Goal: Task Accomplishment & Management: Manage account settings

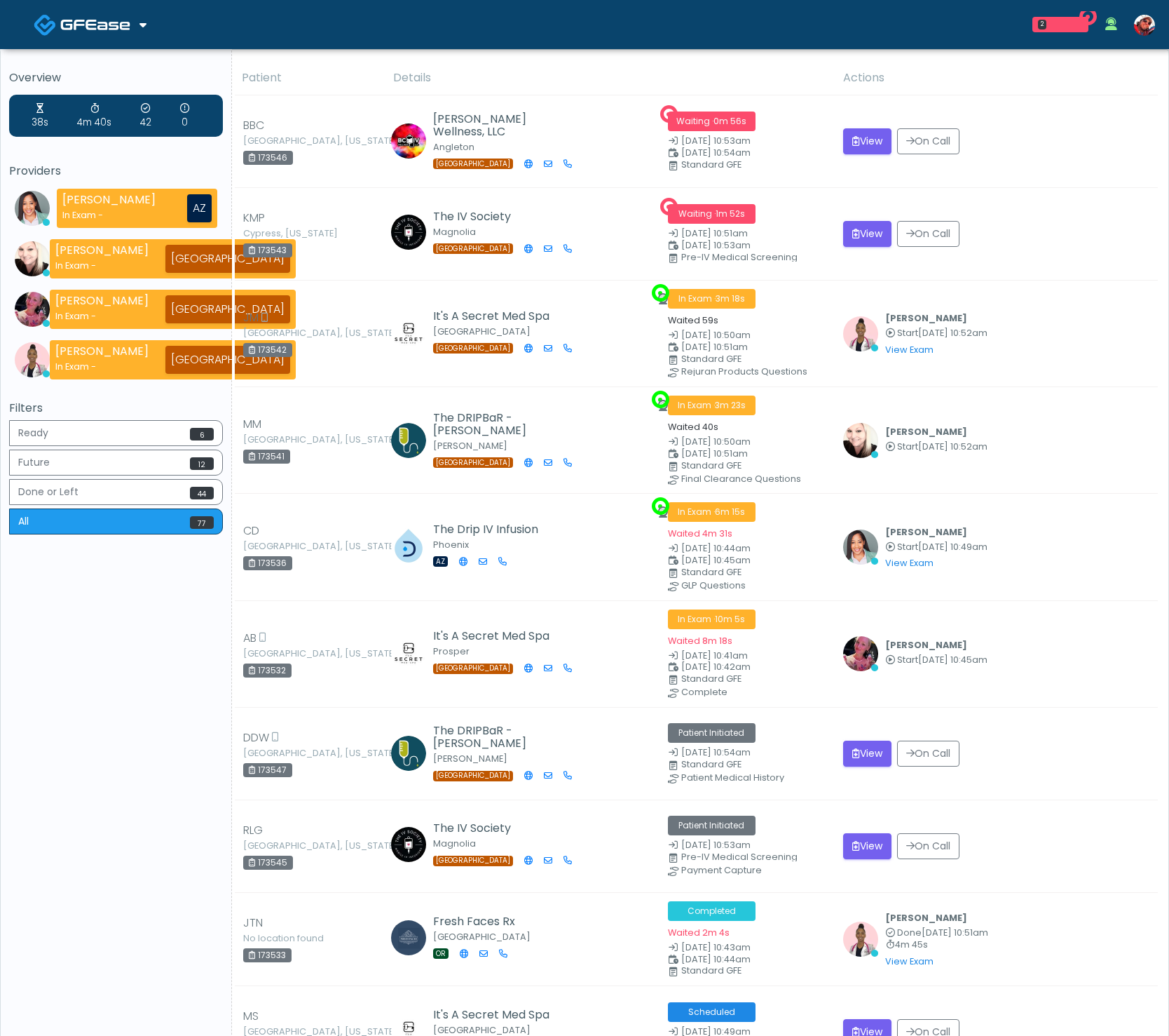
click at [132, 29] on span at bounding box center [97, 23] width 74 height 20
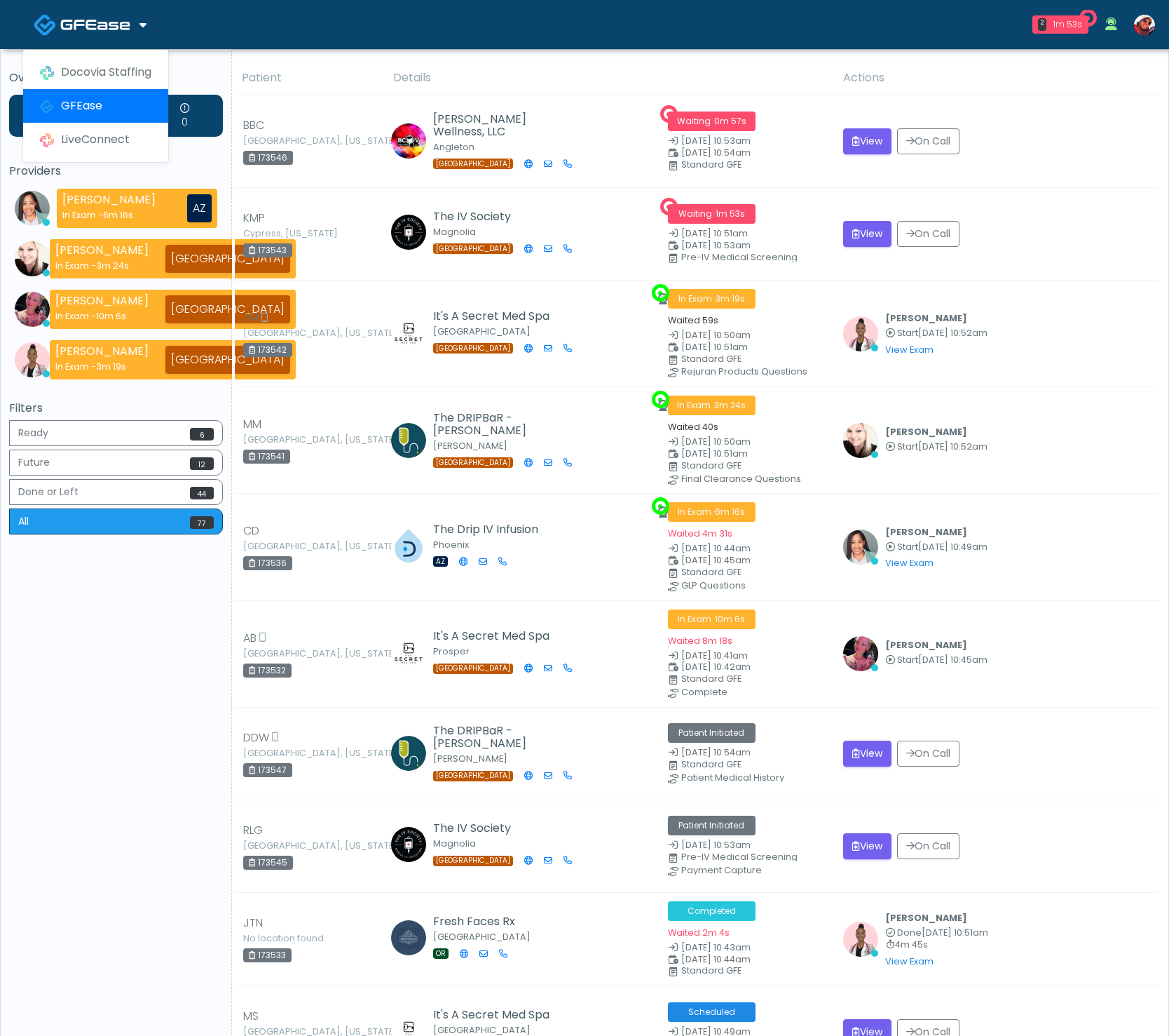
click at [131, 27] on span at bounding box center [97, 23] width 74 height 20
click at [130, 30] on span at bounding box center [97, 23] width 74 height 20
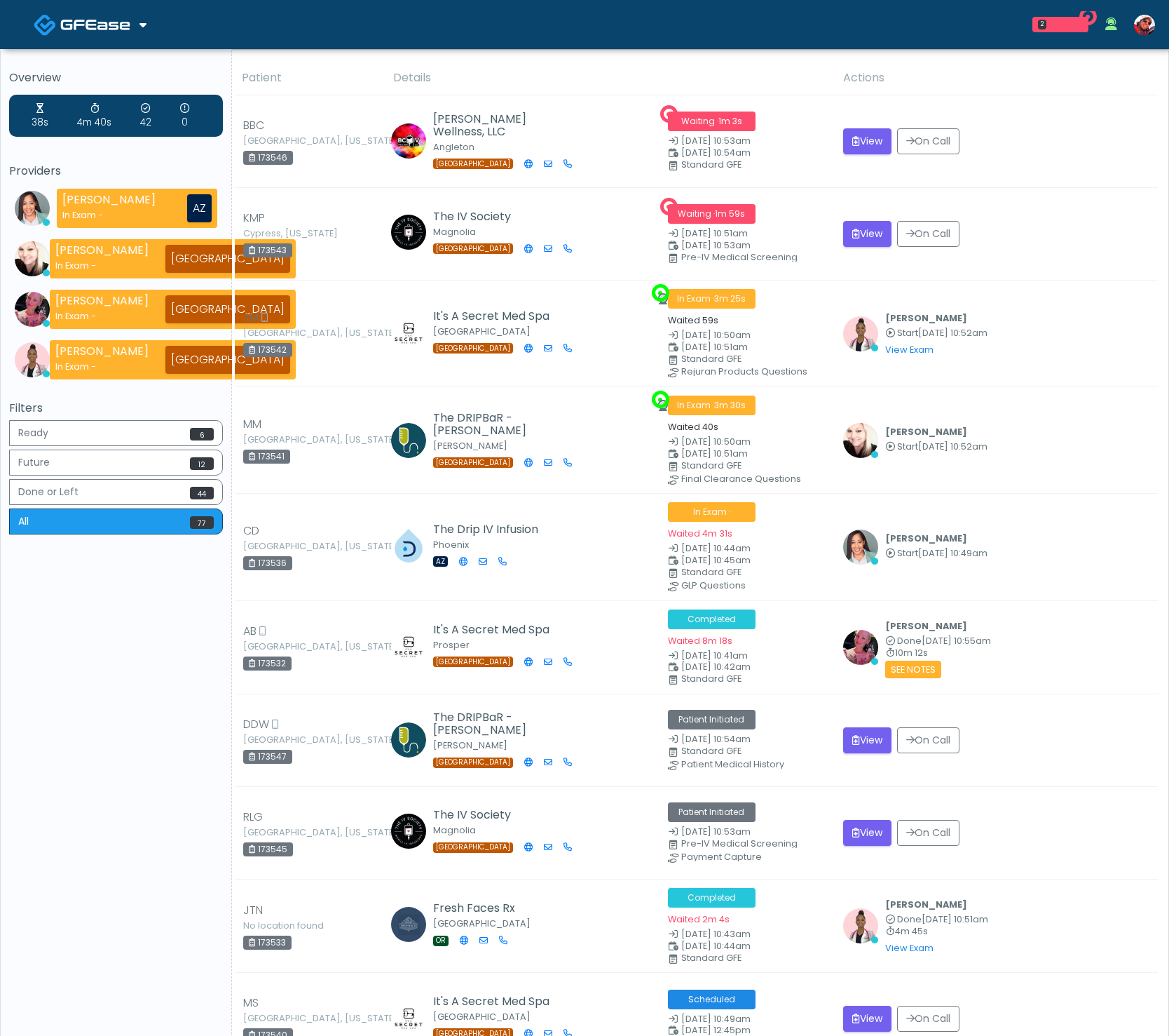
click at [116, 75] on h5 "Overview" at bounding box center [116, 78] width 214 height 13
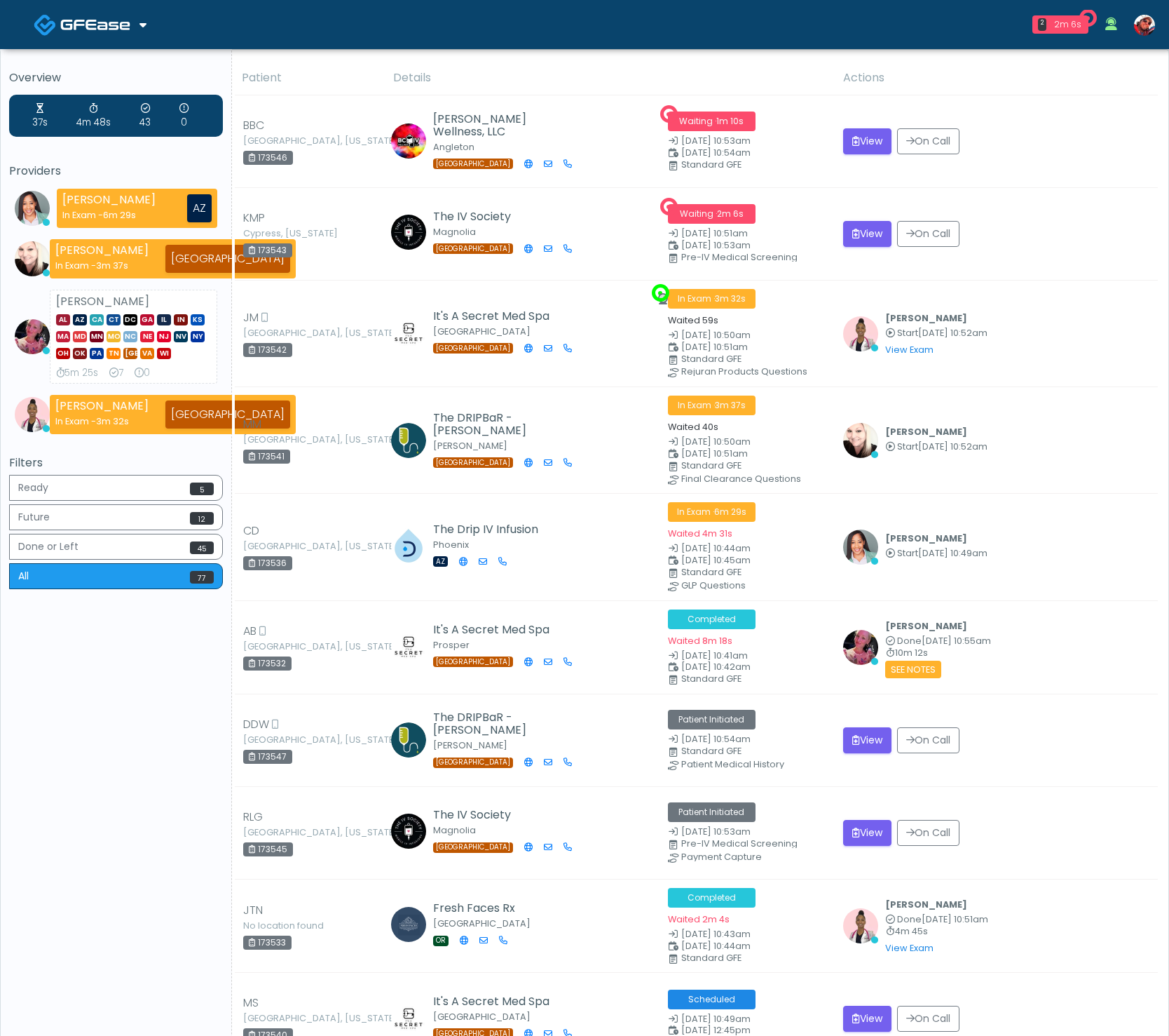
click at [114, 24] on img at bounding box center [95, 24] width 70 height 14
click at [106, 60] on link "Docovia Staffing" at bounding box center [96, 73] width 145 height 34
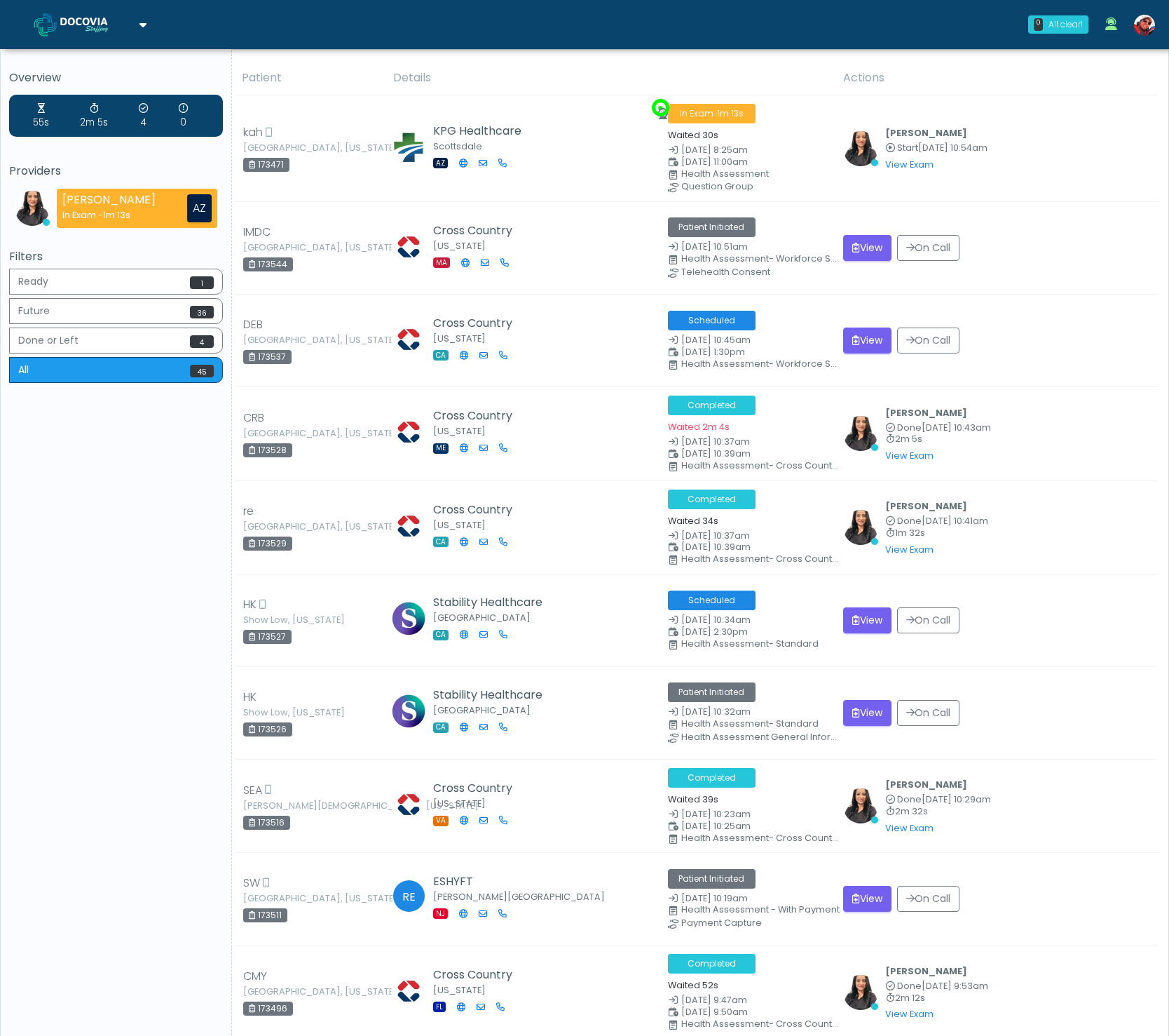
click at [106, 24] on img at bounding box center [95, 24] width 70 height 14
click at [99, 103] on link "GFEase" at bounding box center [96, 106] width 145 height 34
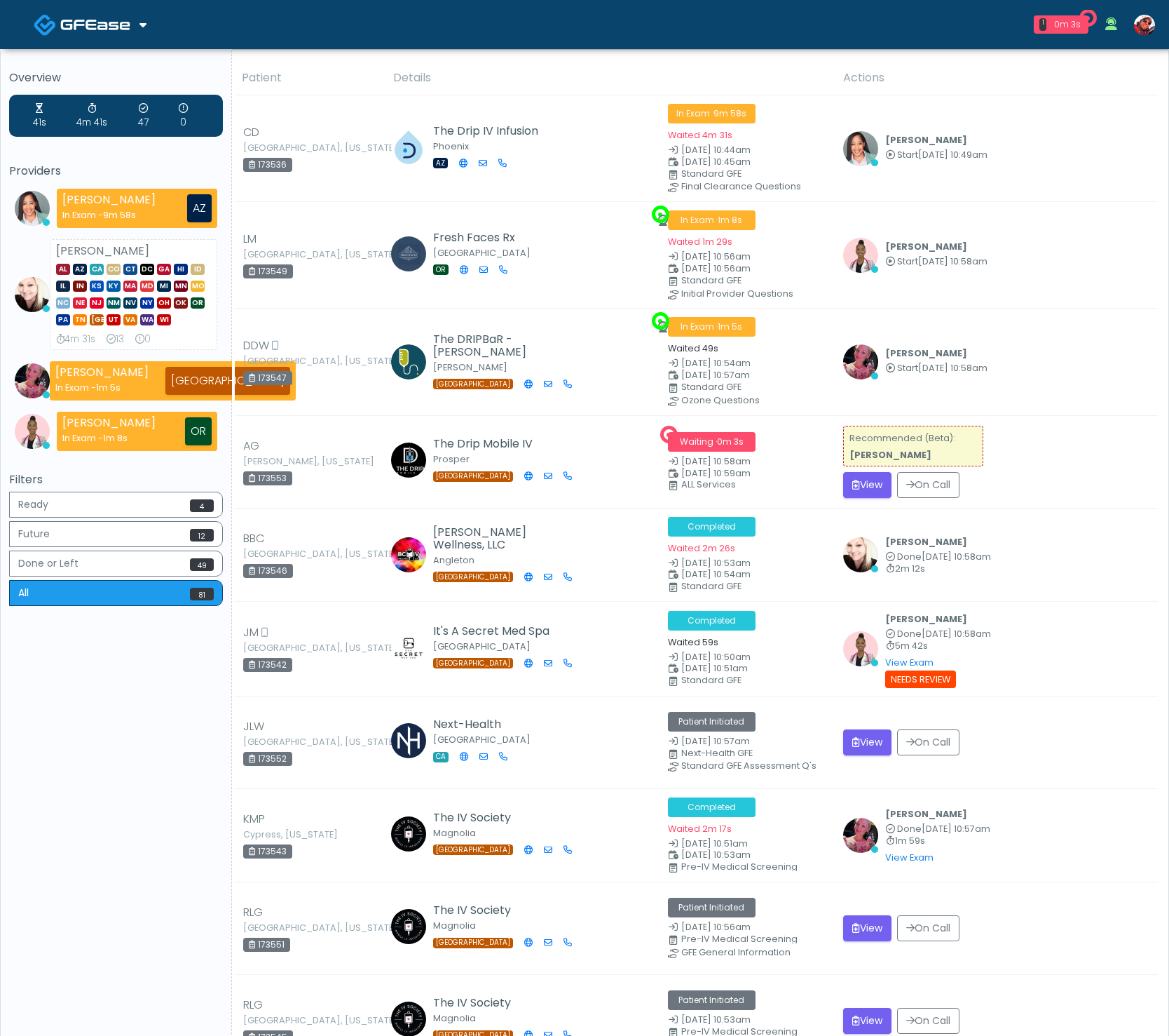
click at [117, 35] on link at bounding box center [89, 24] width 113 height 46
click at [113, 79] on link "Docovia Staffing" at bounding box center [96, 73] width 145 height 34
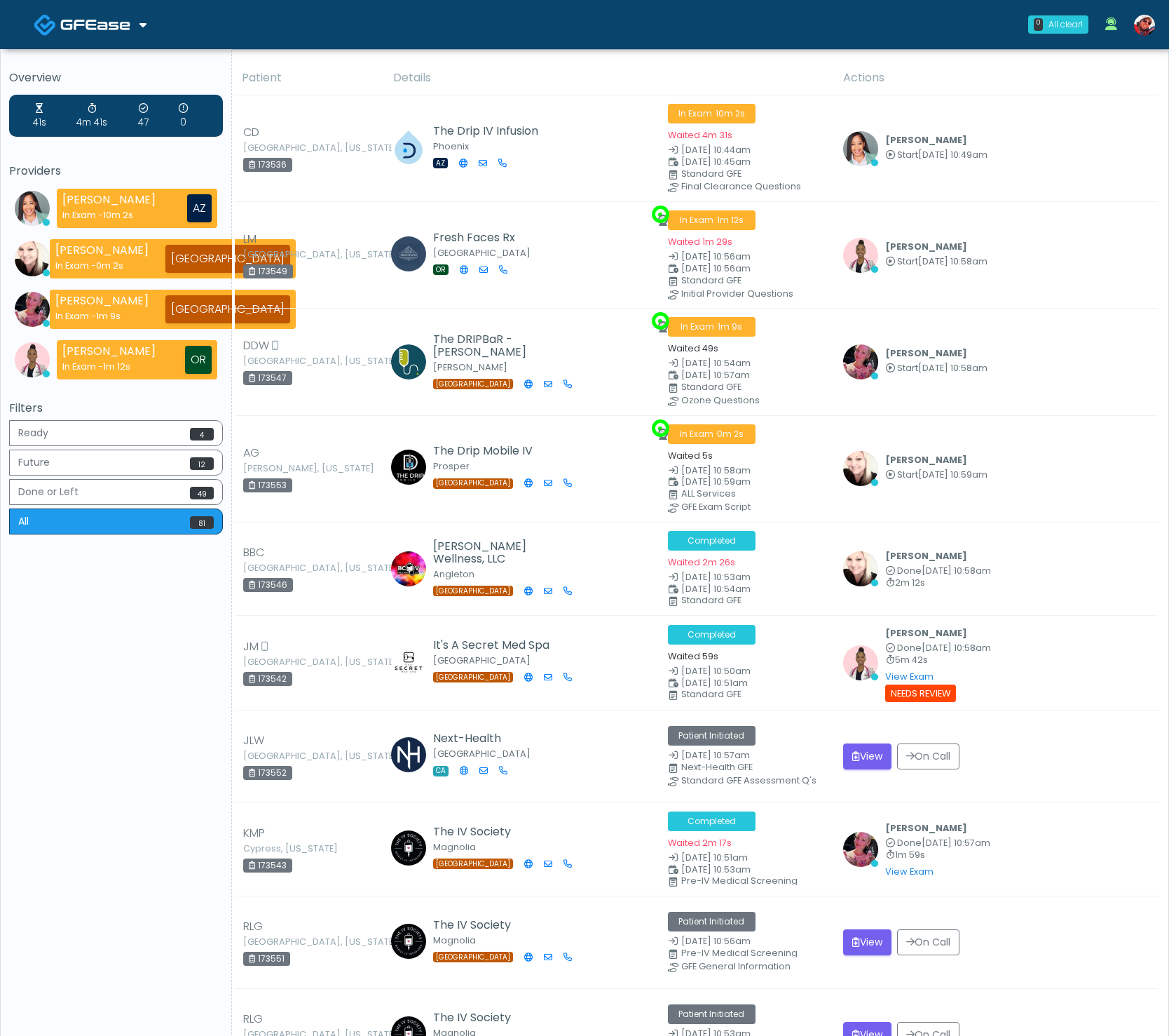
click at [124, 21] on img at bounding box center [95, 24] width 70 height 14
click at [117, 67] on link "Docovia Staffing" at bounding box center [96, 73] width 145 height 34
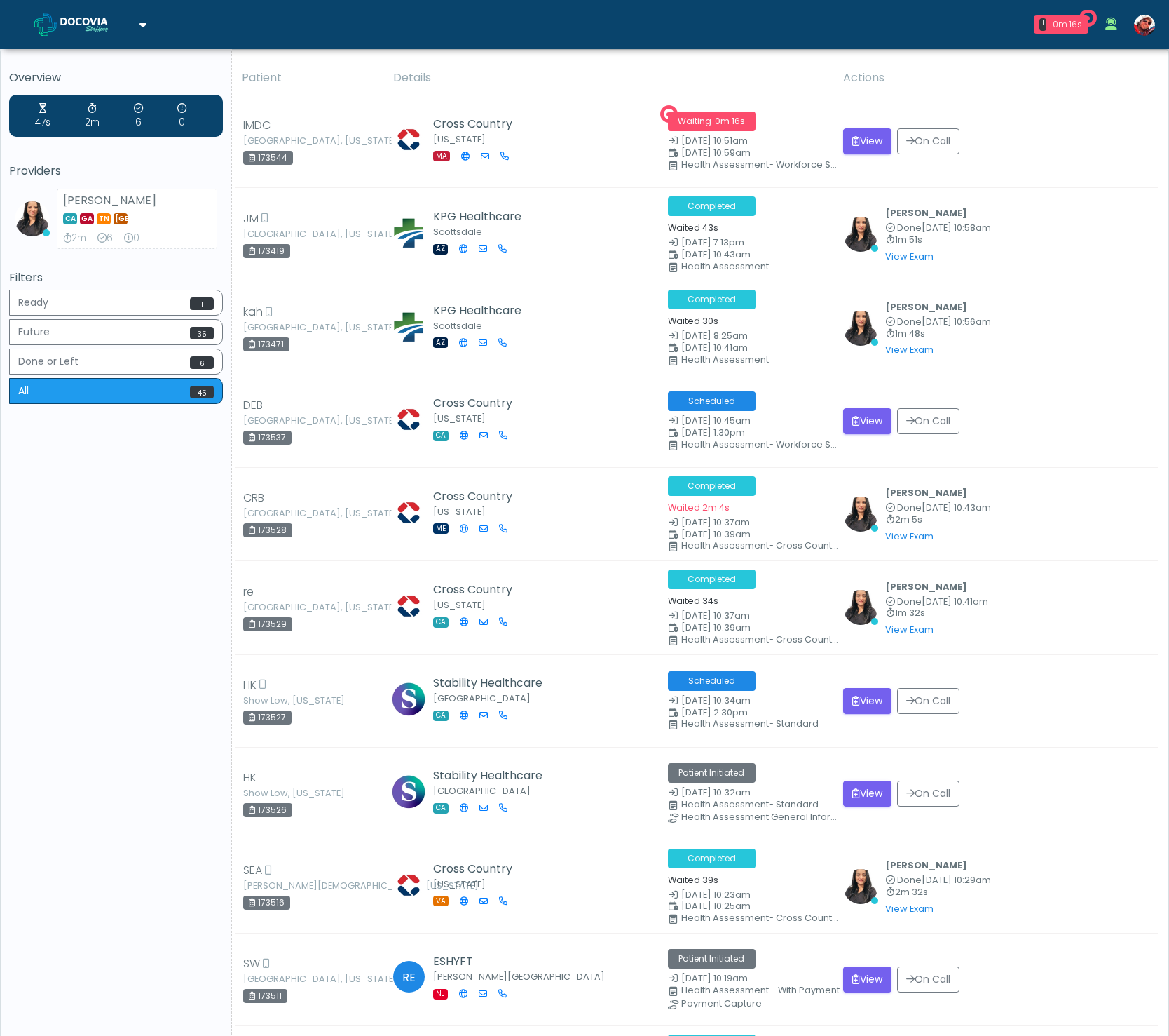
click at [121, 28] on img at bounding box center [95, 24] width 70 height 14
click at [101, 102] on link "GFEase" at bounding box center [96, 106] width 145 height 34
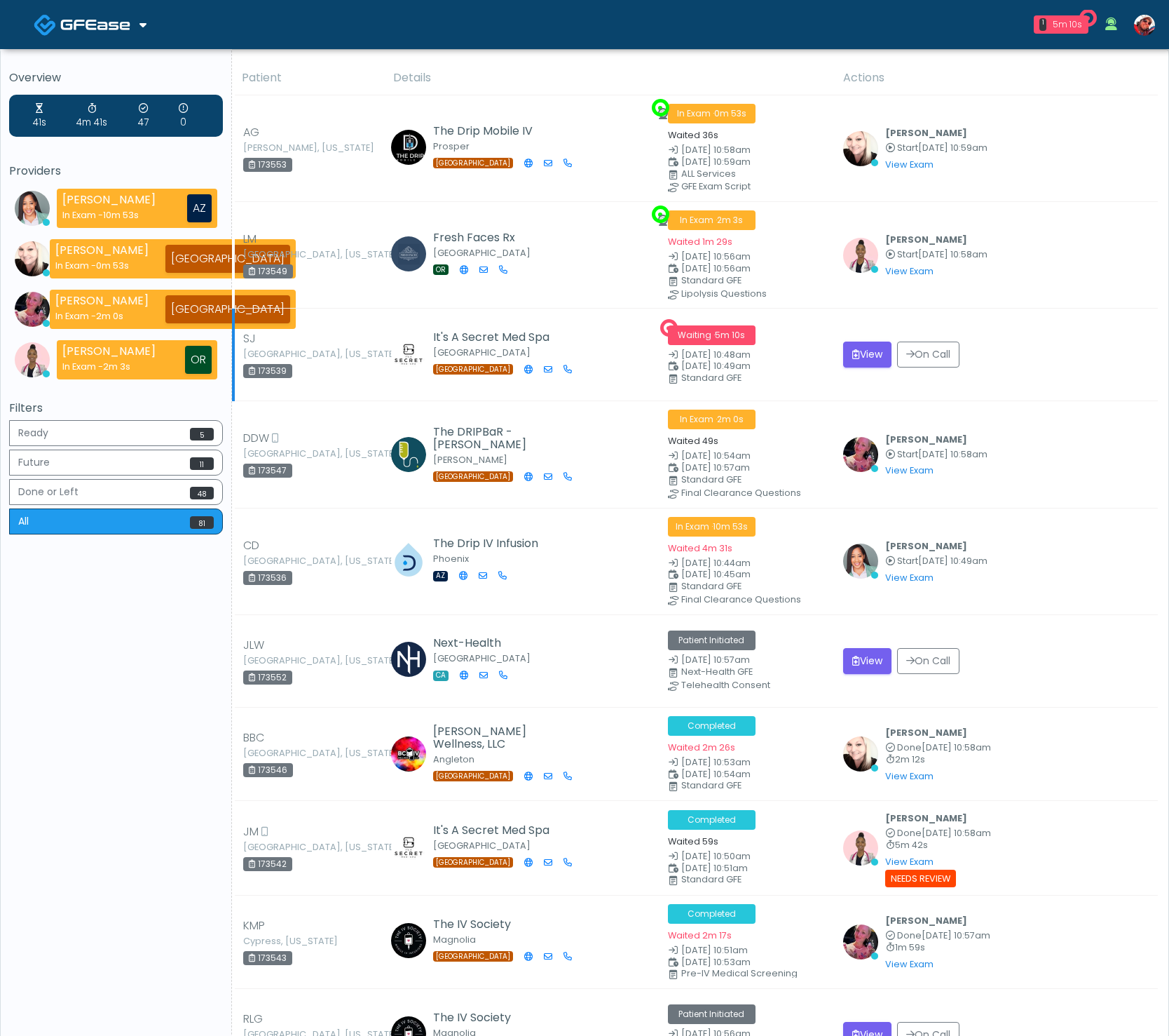
click at [1030, 319] on td "View On Call" at bounding box center [996, 354] width 323 height 92
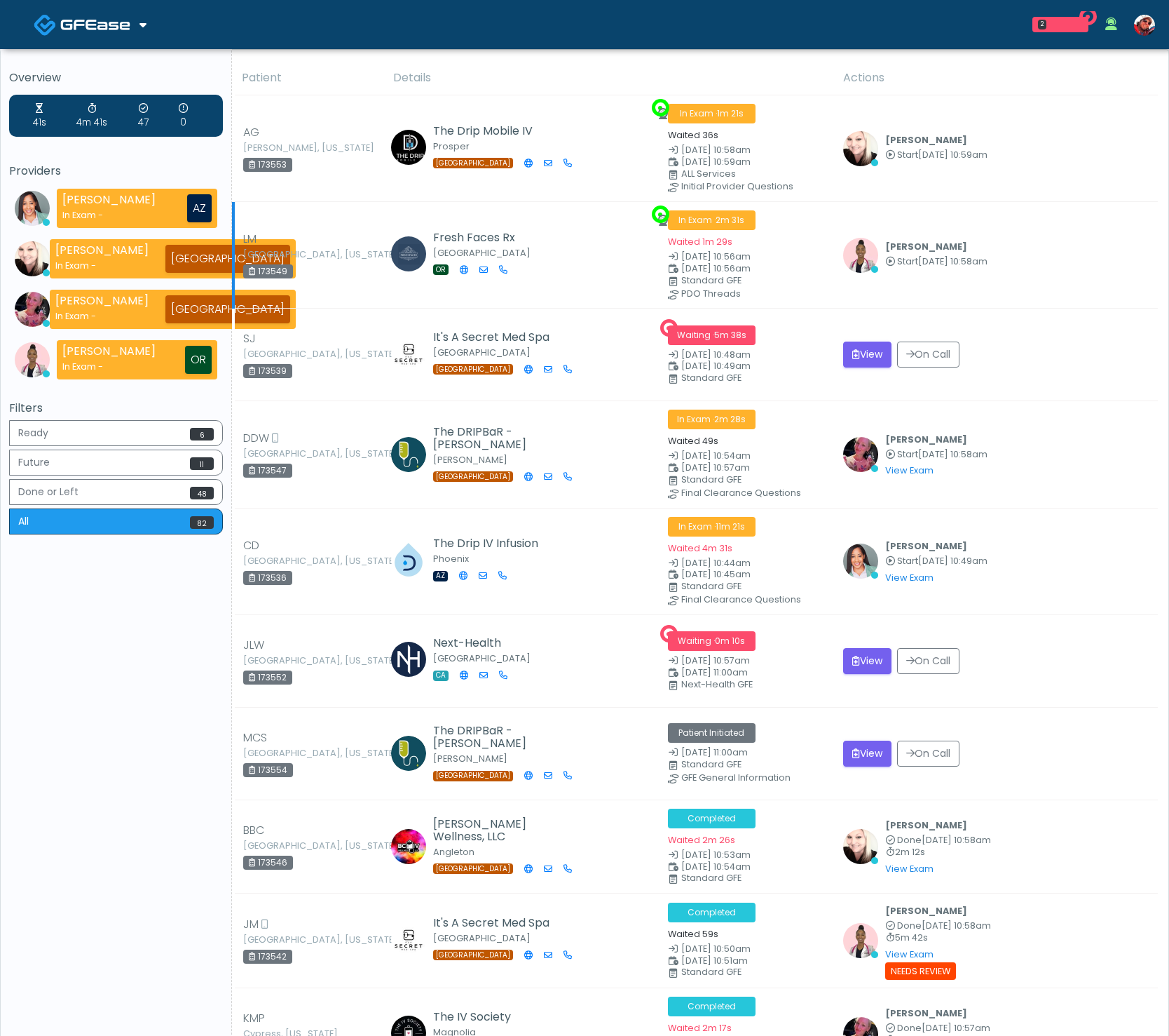
click at [1140, 221] on td "Janaira Villalobos Start Sep 25, 10:58am View Exam | Unreview" at bounding box center [996, 255] width 323 height 106
click at [1109, 601] on td "Jennifer Ekeh Start Sep 25, 10:49am View Exam | Unreview" at bounding box center [996, 560] width 323 height 106
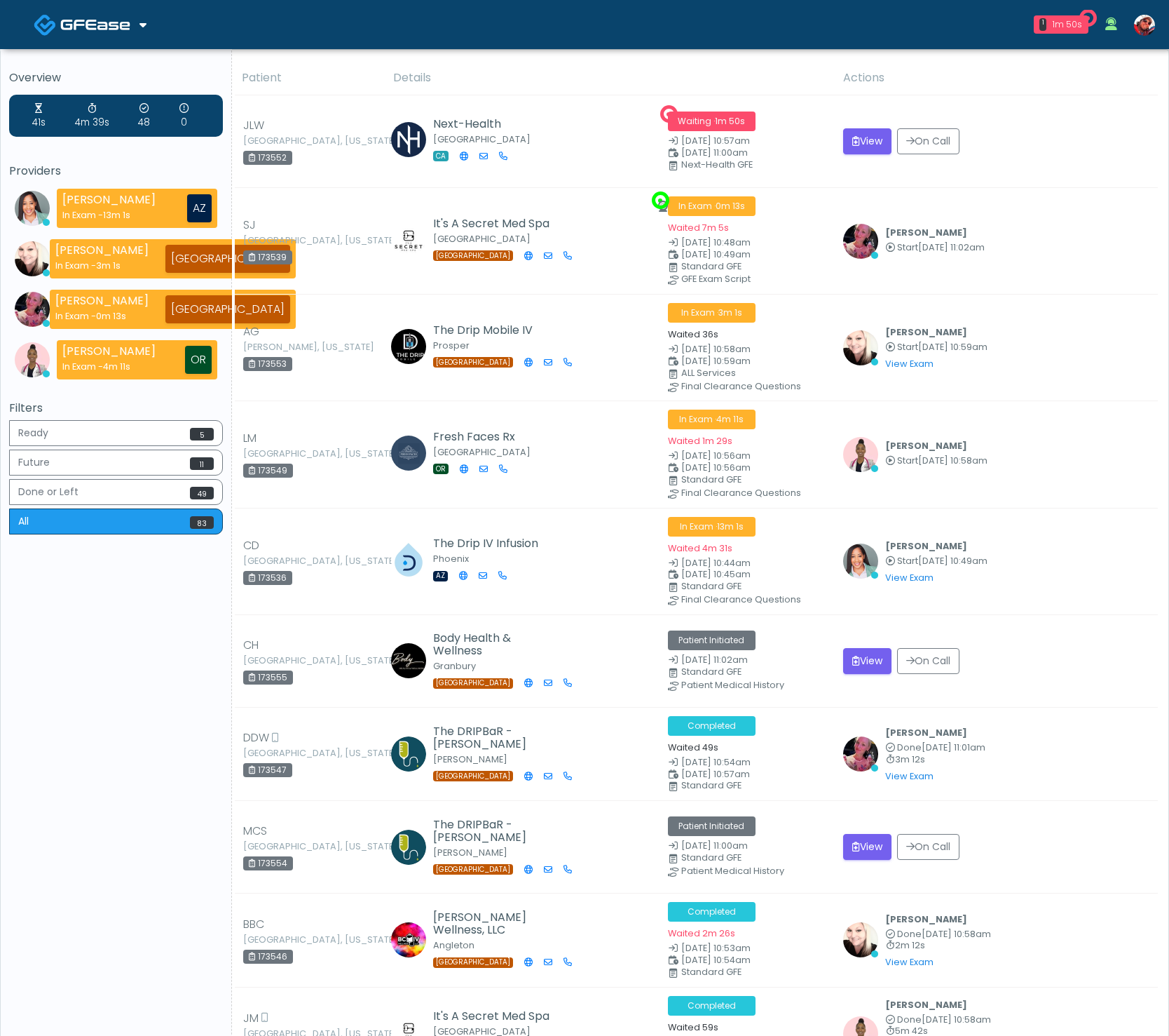
click at [98, 10] on link at bounding box center [89, 24] width 113 height 46
click at [103, 67] on link "Docovia Staffing" at bounding box center [96, 73] width 145 height 34
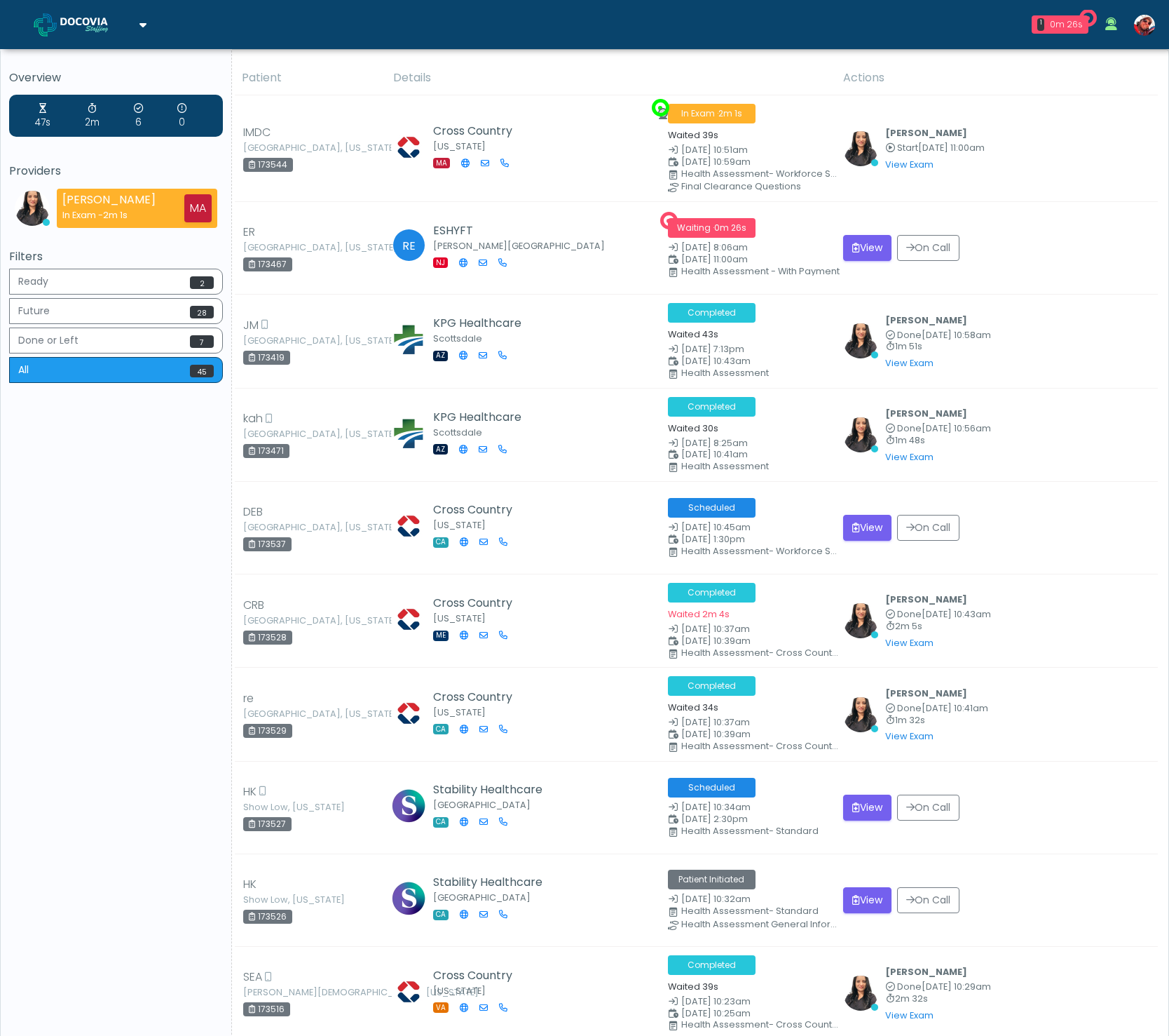
click at [124, 26] on img at bounding box center [95, 24] width 70 height 14
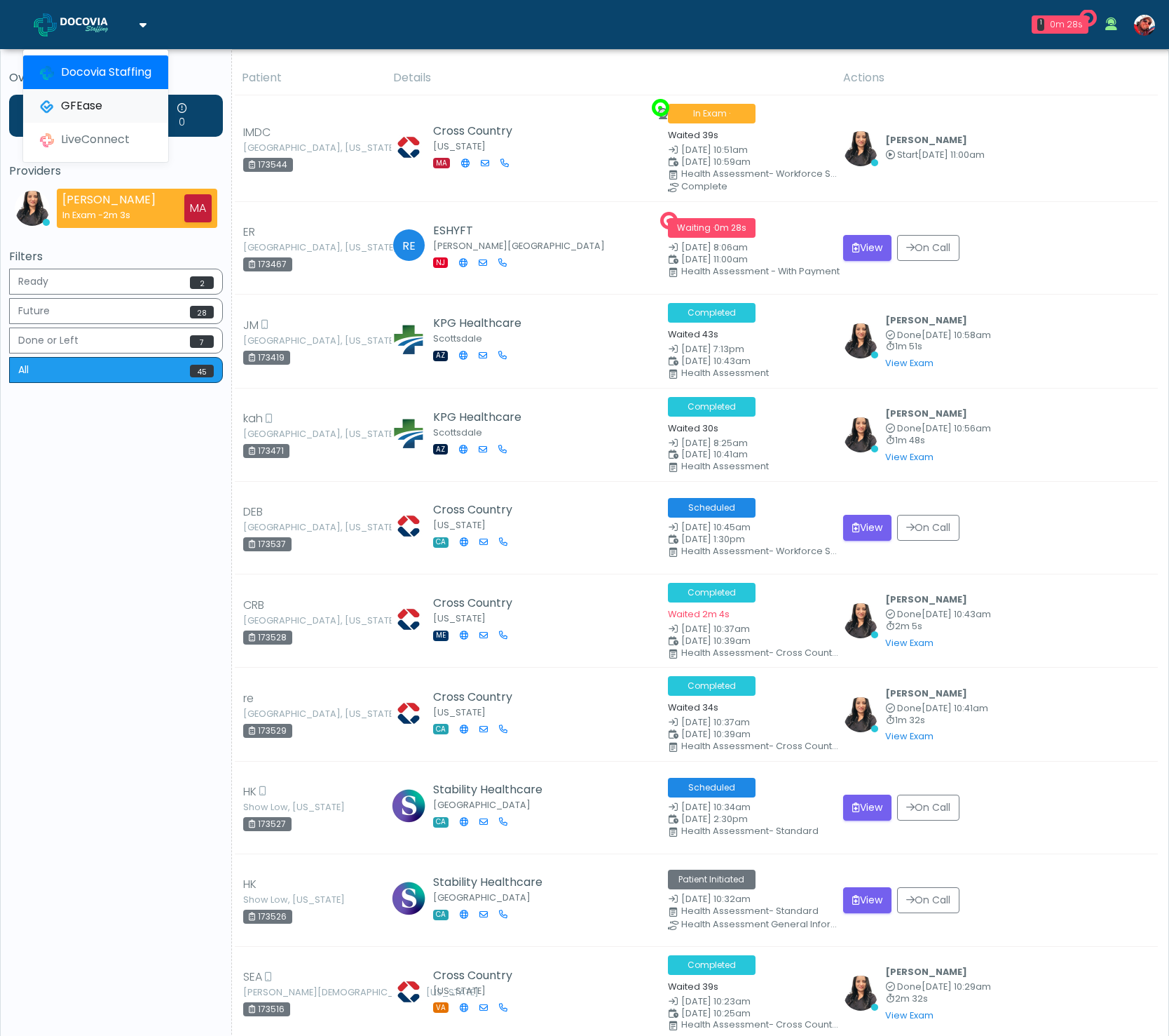
click at [95, 98] on link "GFEase" at bounding box center [96, 106] width 145 height 34
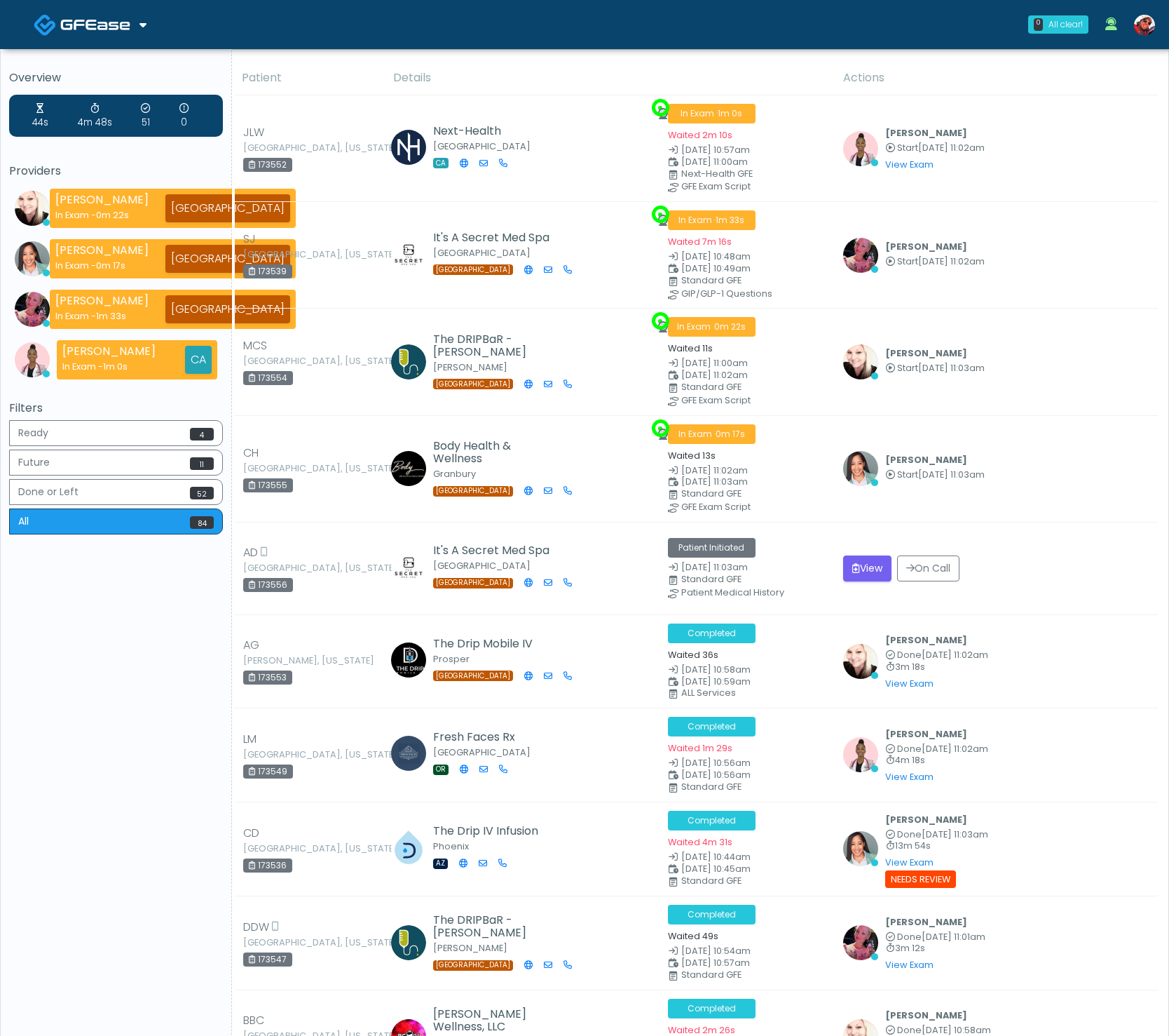
click at [150, 37] on div "Docovia Staffing GFEase LiveConnect" at bounding box center [89, 25] width 168 height 47
click at [129, 24] on img at bounding box center [95, 24] width 70 height 14
click at [132, 64] on link "Docovia Staffing" at bounding box center [96, 73] width 145 height 34
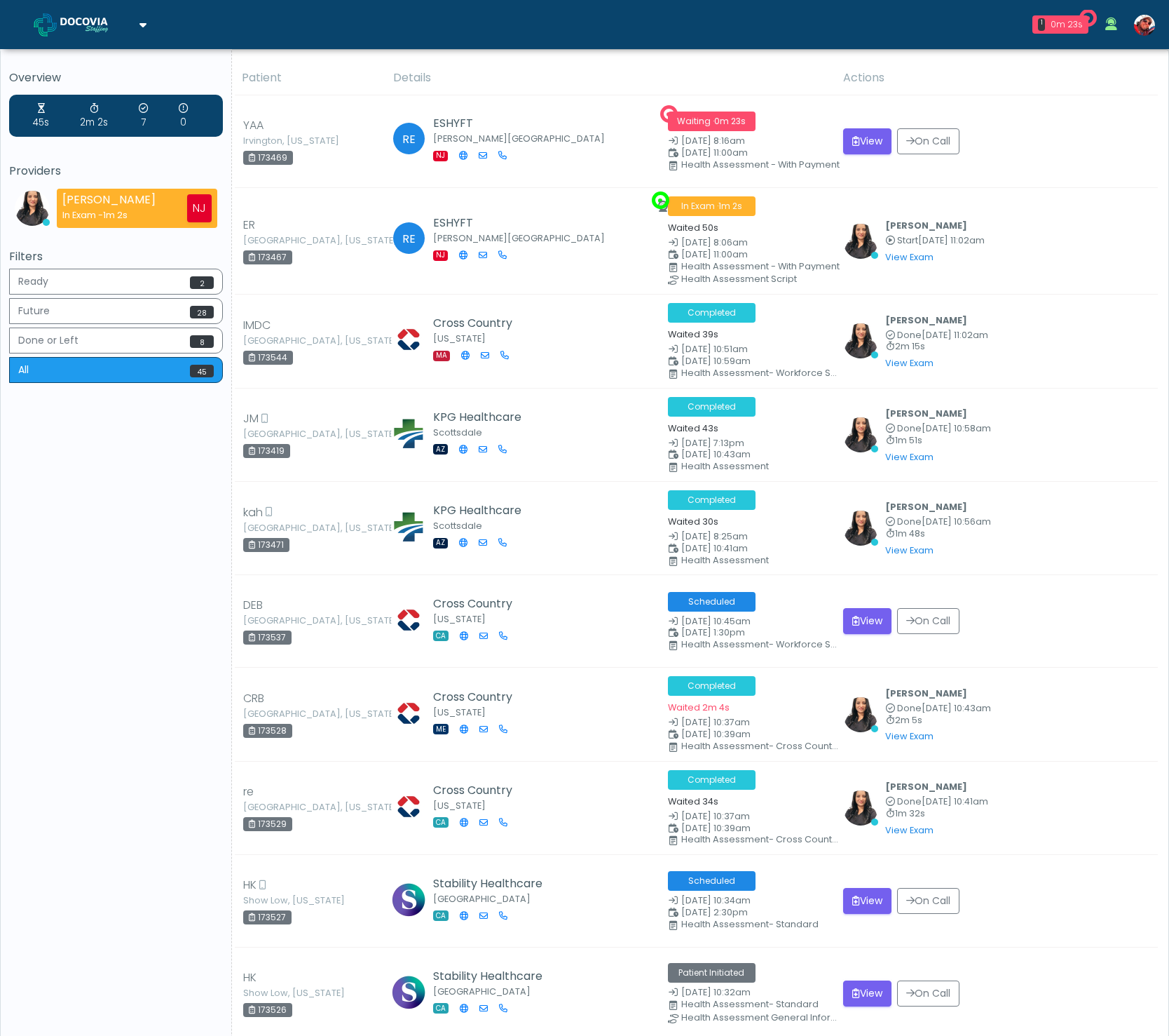
click at [110, 30] on img at bounding box center [95, 24] width 70 height 14
click at [95, 101] on link "GFEase" at bounding box center [96, 106] width 145 height 34
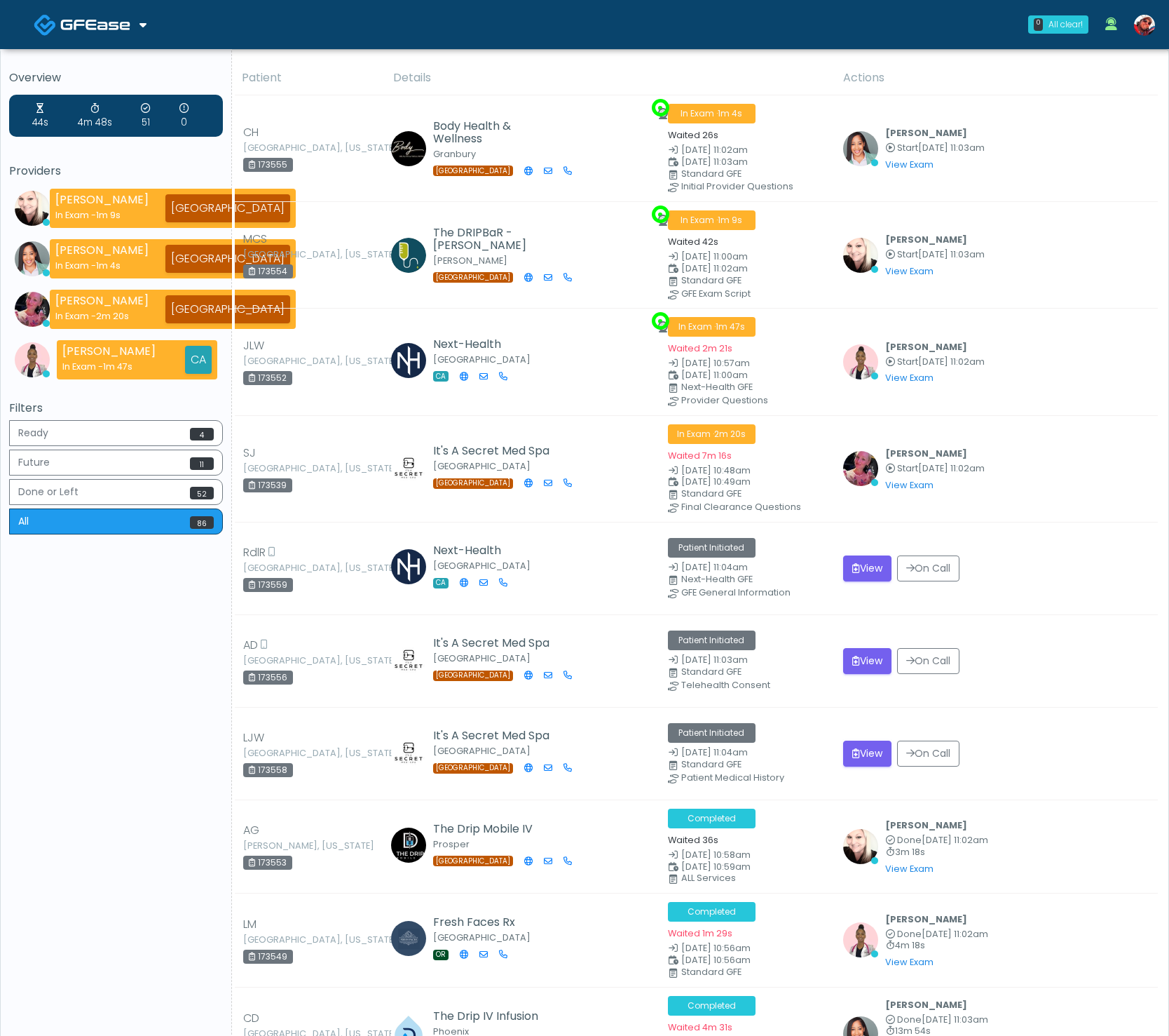
click at [396, 81] on th "Details" at bounding box center [611, 78] width 450 height 34
click at [129, 25] on img at bounding box center [95, 24] width 70 height 14
click at [124, 30] on img at bounding box center [95, 24] width 70 height 14
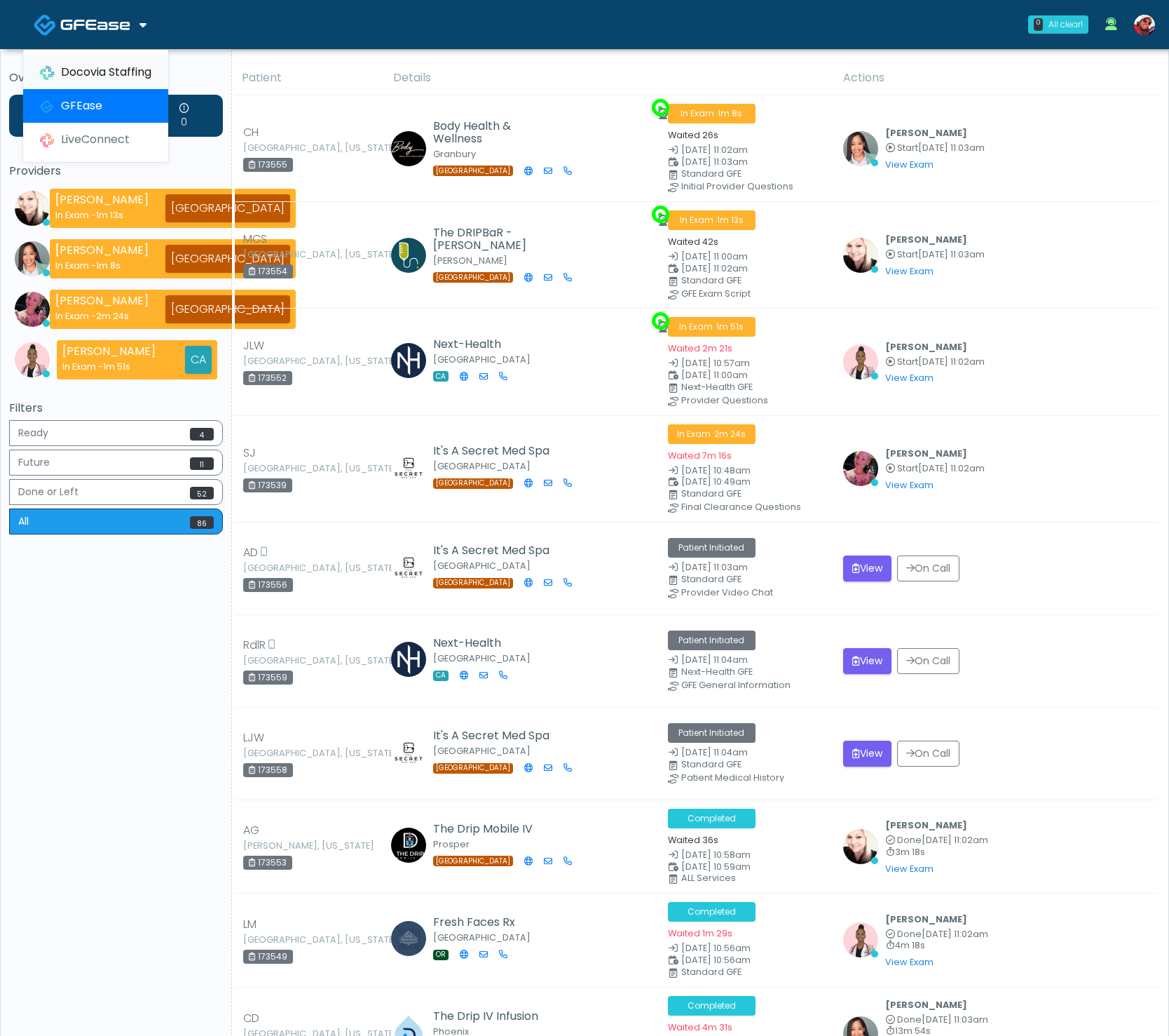
click at [110, 63] on link "Docovia Staffing" at bounding box center [96, 73] width 145 height 34
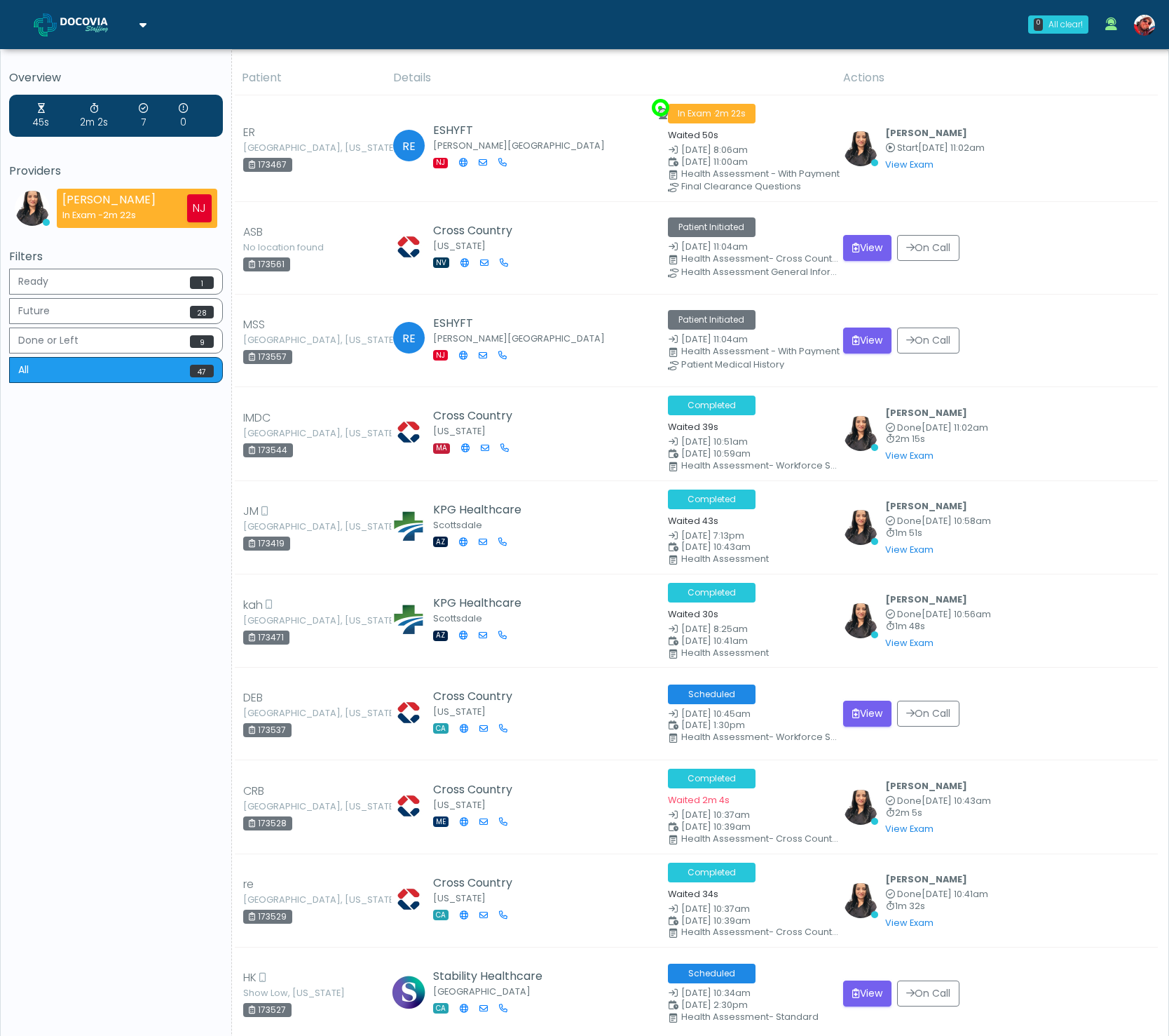
click at [86, 17] on span at bounding box center [97, 23] width 74 height 20
click at [122, 106] on link "GFEase" at bounding box center [96, 106] width 145 height 34
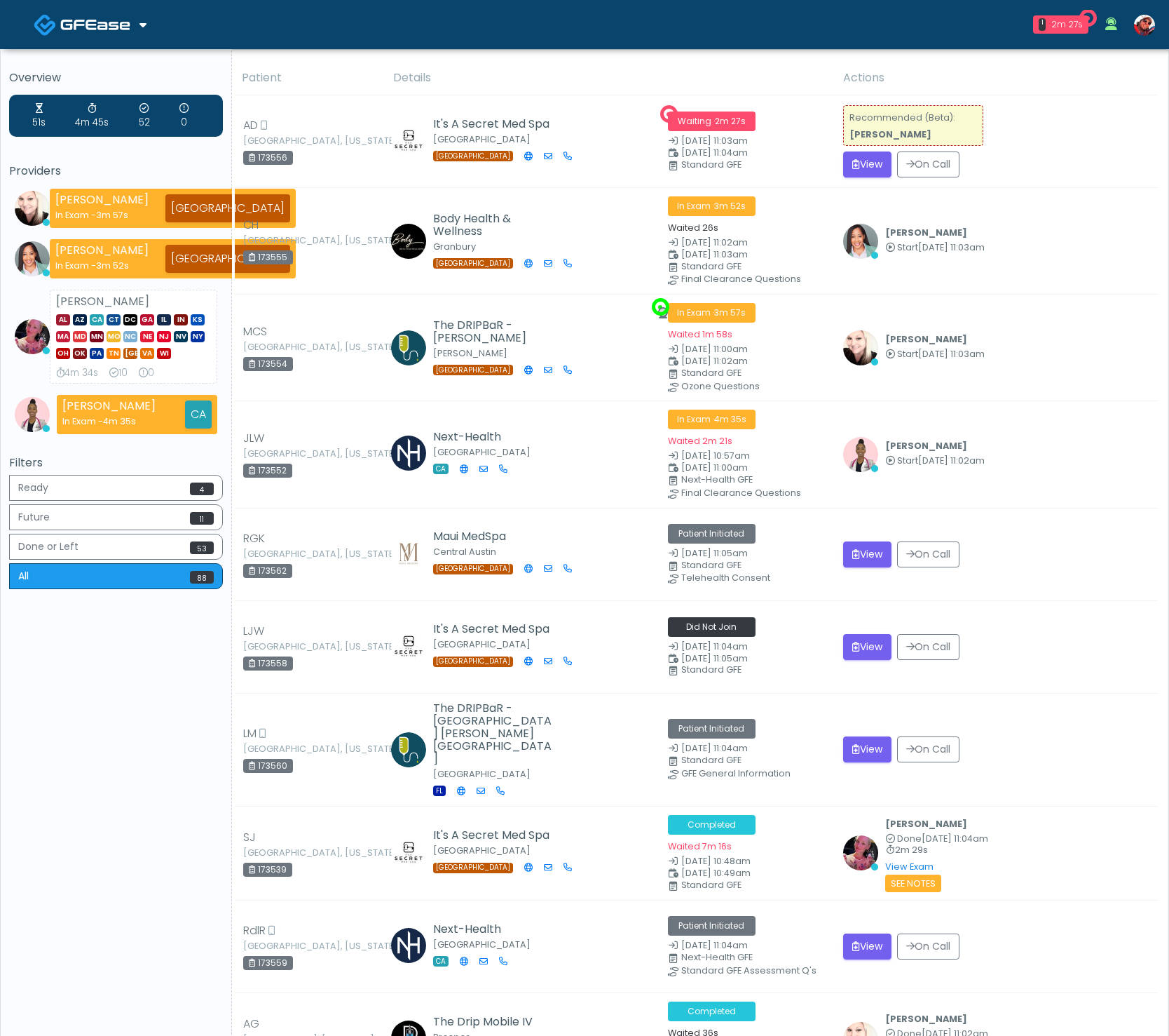
click at [109, 27] on img at bounding box center [95, 24] width 70 height 14
click at [108, 73] on link "Docovia Staffing" at bounding box center [96, 73] width 145 height 34
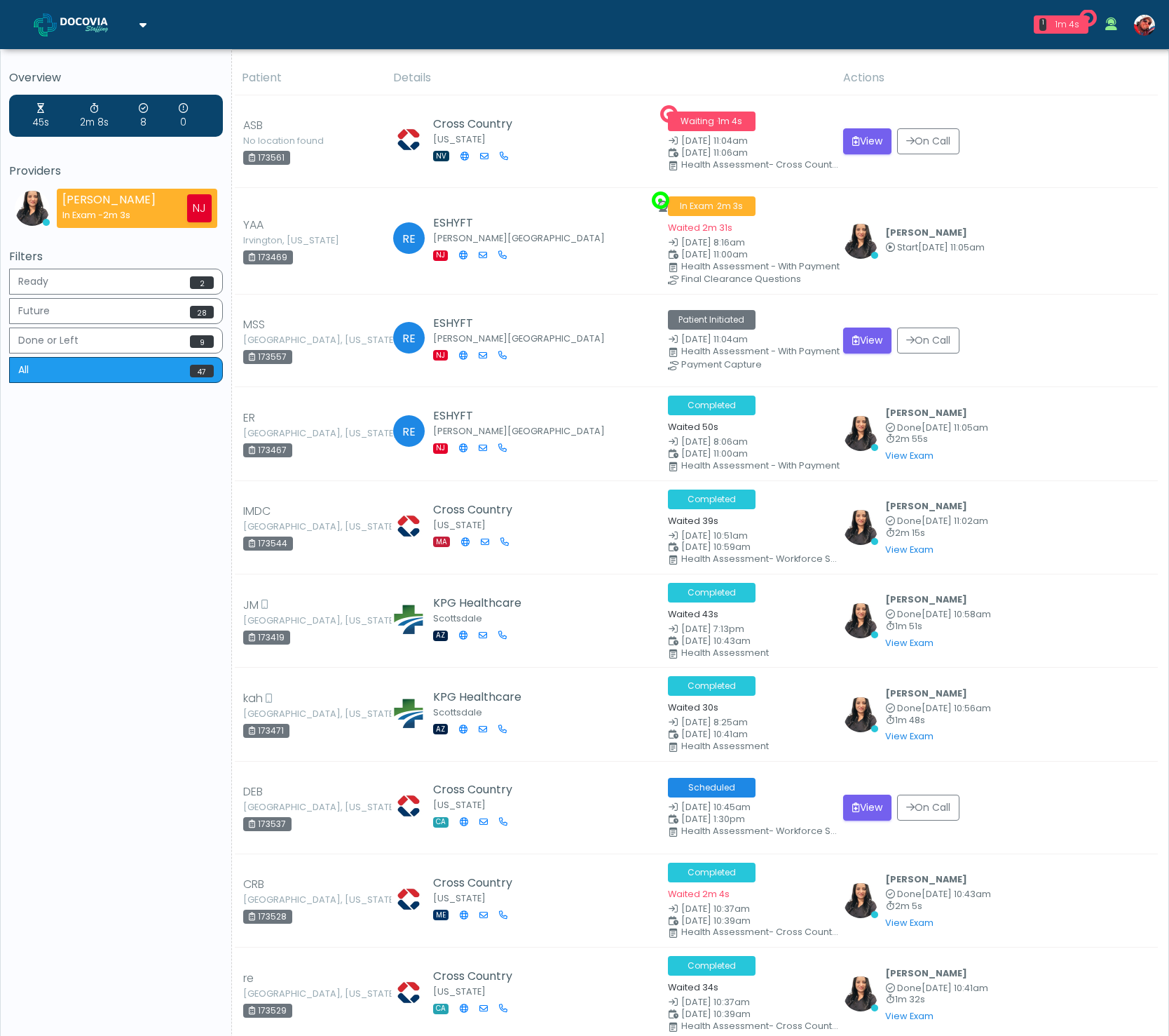
click at [130, 25] on span at bounding box center [97, 23] width 74 height 20
click at [92, 104] on link "GFEase" at bounding box center [96, 106] width 145 height 34
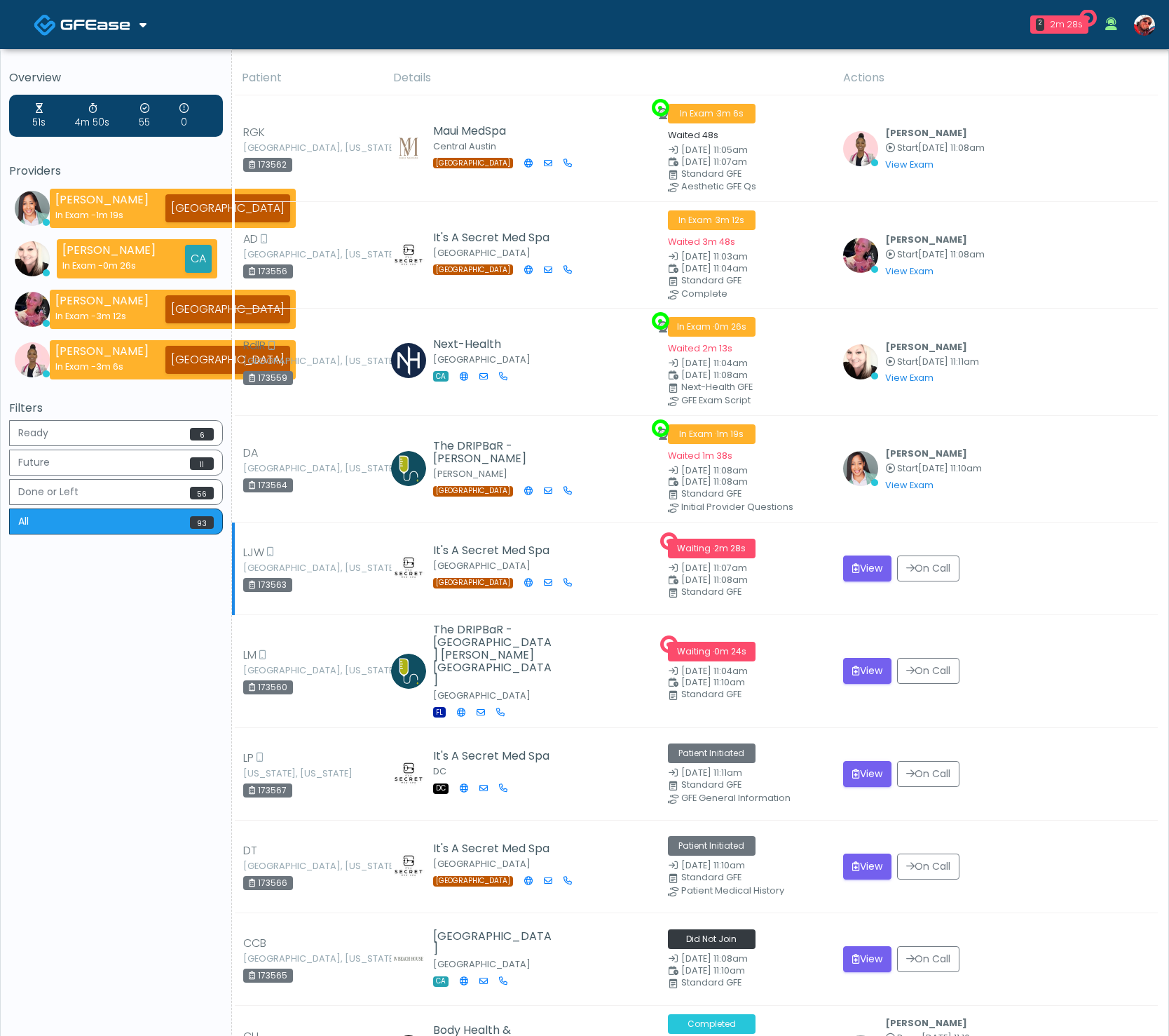
click at [1015, 561] on div "View On Call" at bounding box center [996, 569] width 306 height 26
click at [1134, 22] on link at bounding box center [1145, 25] width 38 height 47
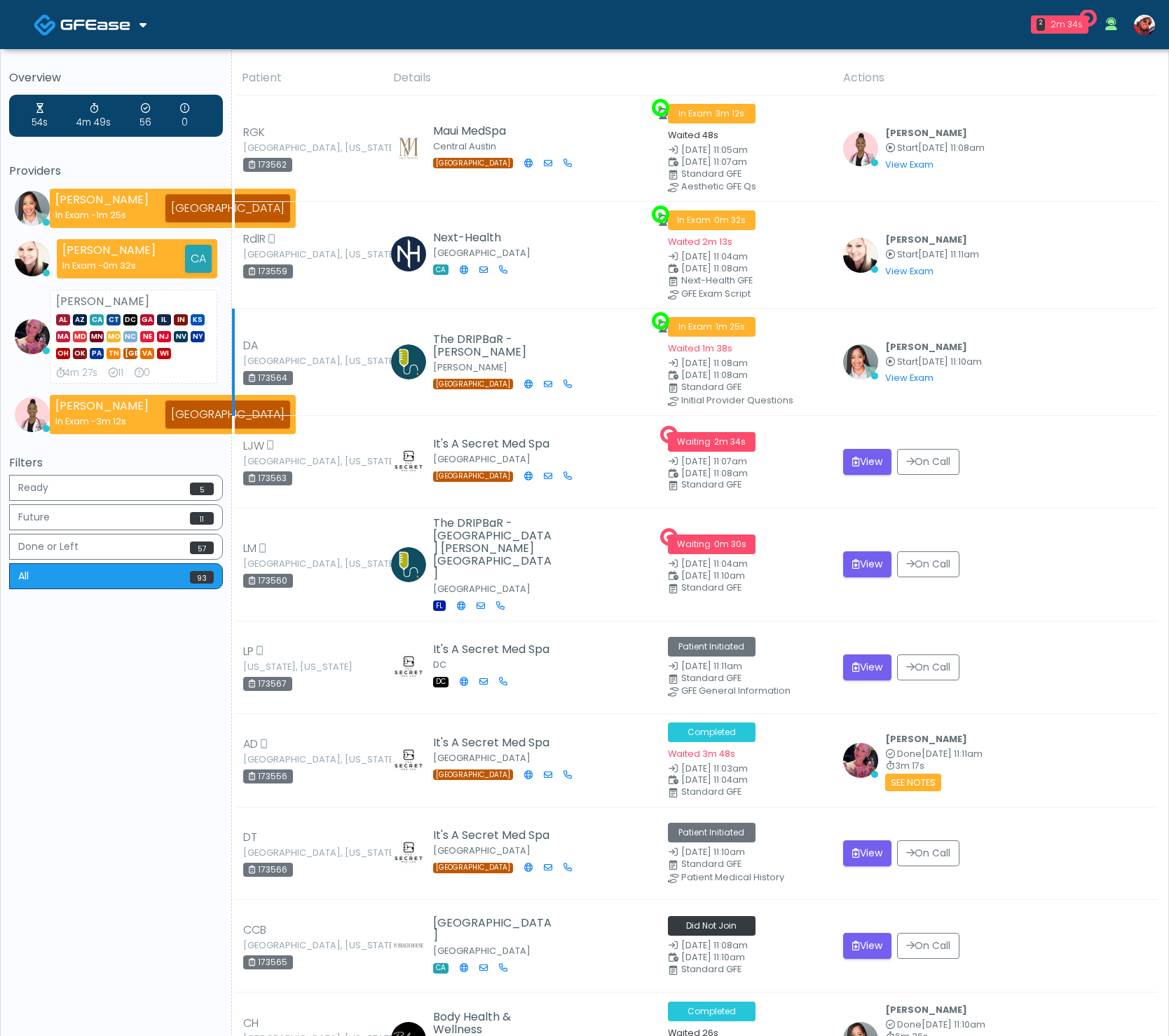
click at [1037, 370] on div "[PERSON_NAME] Start [DATE] 11:10am View Exam | Unreview" at bounding box center [996, 362] width 306 height 48
click at [1144, 33] on img at bounding box center [1145, 25] width 21 height 21
click at [1157, 13] on link at bounding box center [1145, 25] width 38 height 47
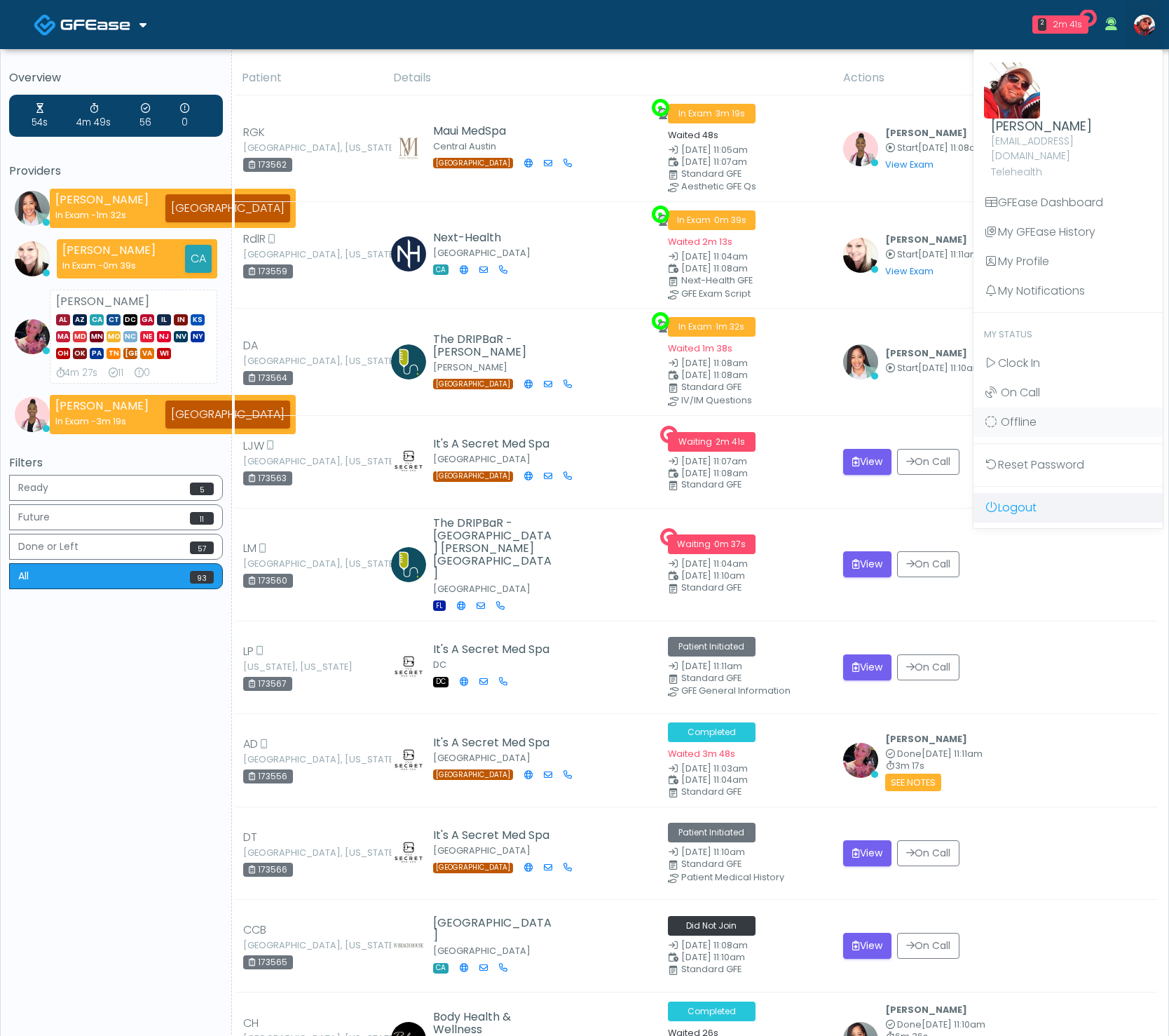
click at [1063, 493] on link "Logout" at bounding box center [1068, 508] width 189 height 30
